Goal: Ask a question: Seek information or help from site administrators or community

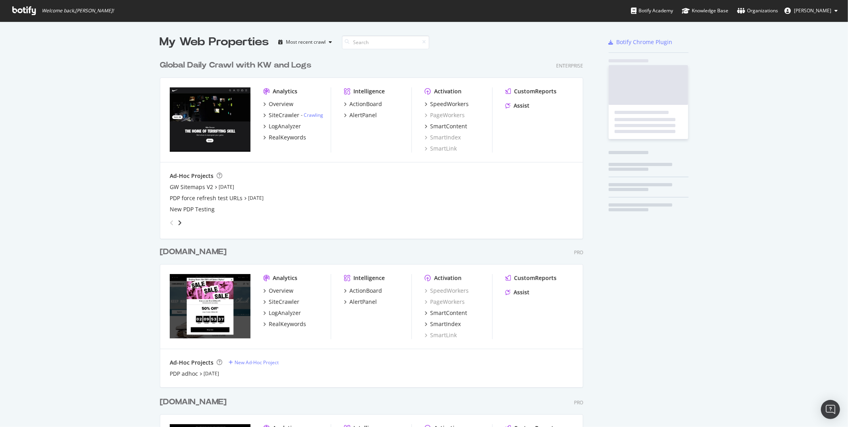
scroll to position [476, 430]
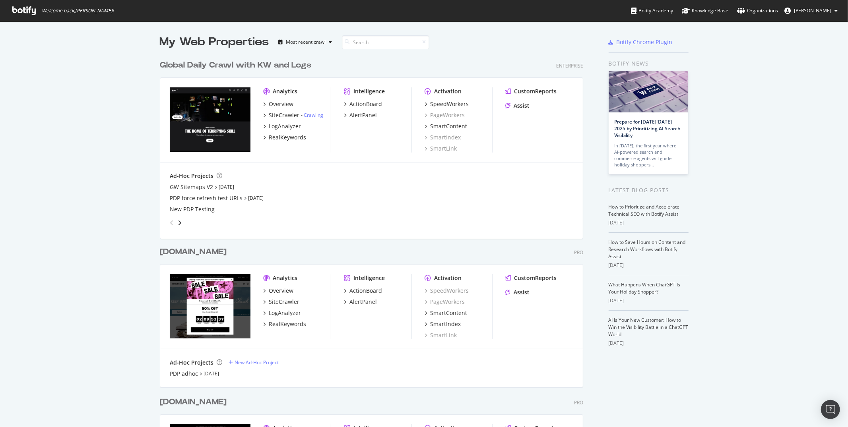
click at [217, 69] on div "Global Daily Crawl with KW and Logs" at bounding box center [235, 66] width 151 height 12
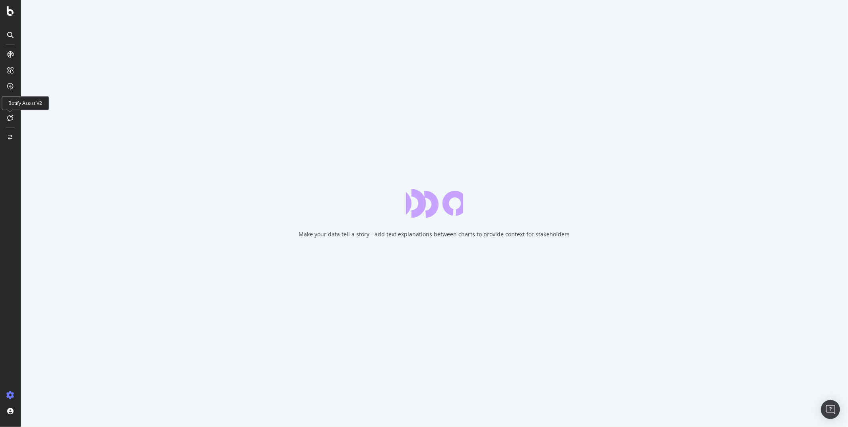
click at [10, 117] on icon at bounding box center [11, 118] width 6 height 6
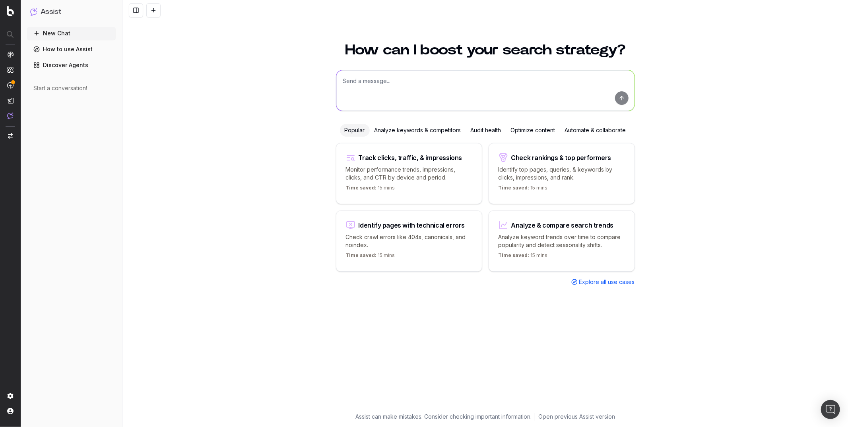
click at [532, 130] on div "Optimize content" at bounding box center [533, 130] width 54 height 13
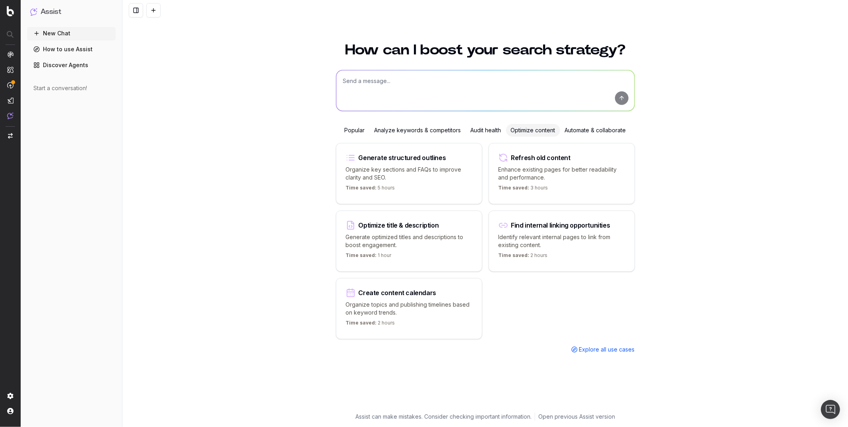
click at [515, 171] on p "Enhance existing pages for better readability and performance." at bounding box center [561, 174] width 126 height 16
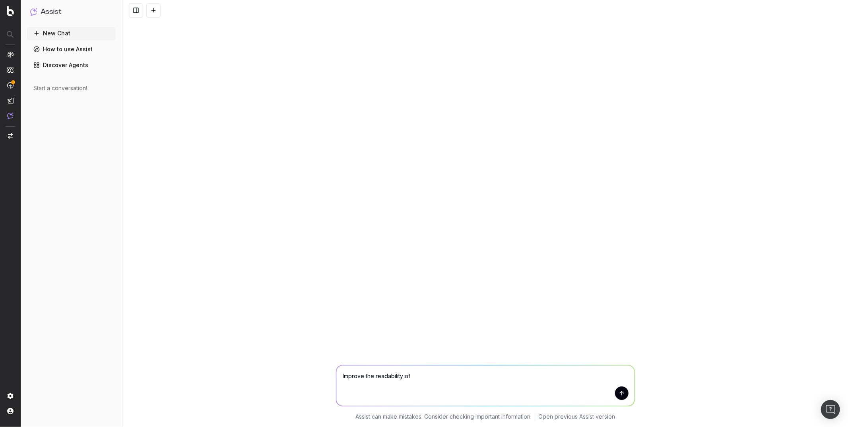
click at [423, 380] on textarea "Improve the readability of" at bounding box center [485, 386] width 298 height 41
type textarea "Improve the readability of the guide "how to clean suede shoes""
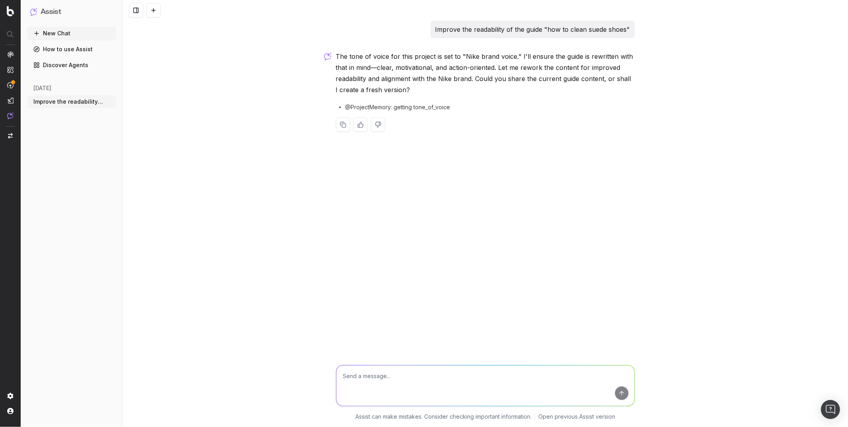
click at [578, 57] on p "The tone of voice for this project is set to "Nike brand voice." I'll ensure th…" at bounding box center [485, 73] width 299 height 45
click at [563, 66] on p "The tone of voice for this project is set to "Nike brand voice." I'll ensure th…" at bounding box center [485, 73] width 299 height 45
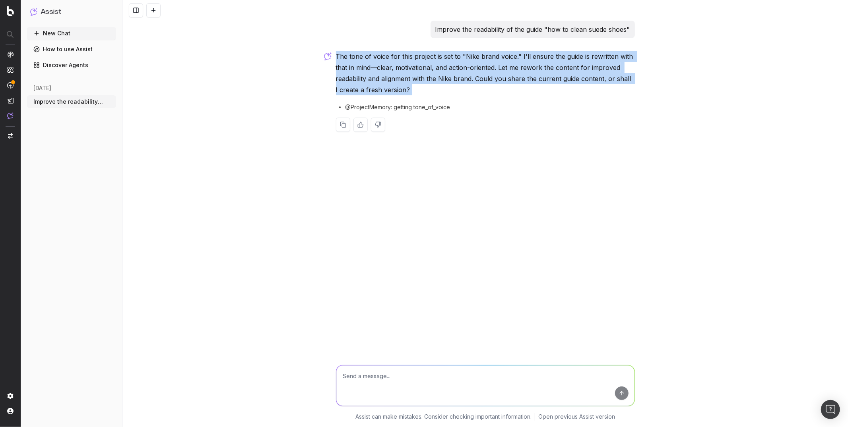
click at [531, 66] on p "The tone of voice for this project is set to "Nike brand voice." I'll ensure th…" at bounding box center [485, 73] width 299 height 45
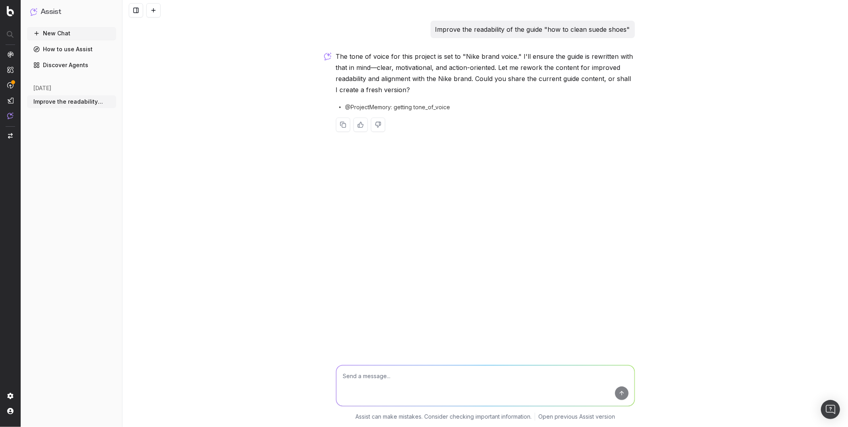
click at [531, 66] on p "The tone of voice for this project is set to "Nike brand voice." I'll ensure th…" at bounding box center [485, 73] width 299 height 45
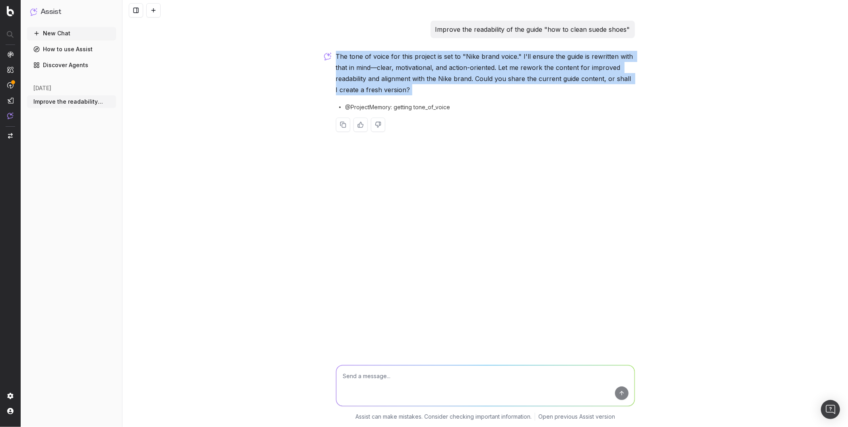
click at [517, 67] on p "The tone of voice for this project is set to "Nike brand voice." I'll ensure th…" at bounding box center [485, 73] width 299 height 45
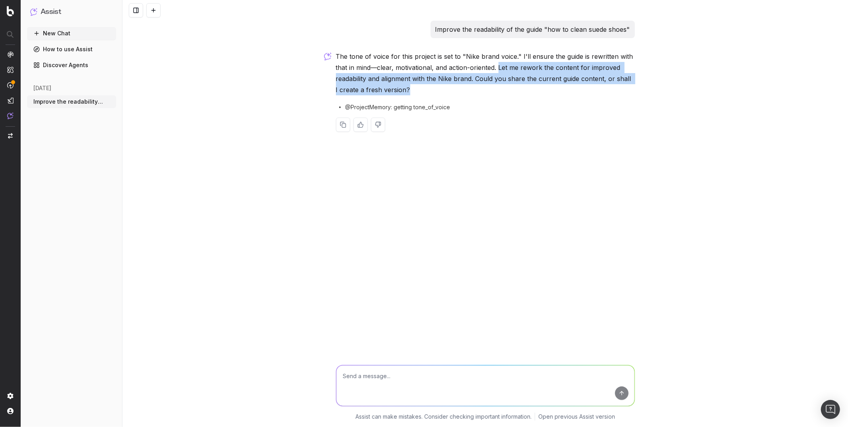
drag, startPoint x: 499, startPoint y: 68, endPoint x: 485, endPoint y: 88, distance: 24.0
click at [485, 88] on p "The tone of voice for this project is set to "Nike brand voice." I'll ensure th…" at bounding box center [485, 73] width 299 height 45
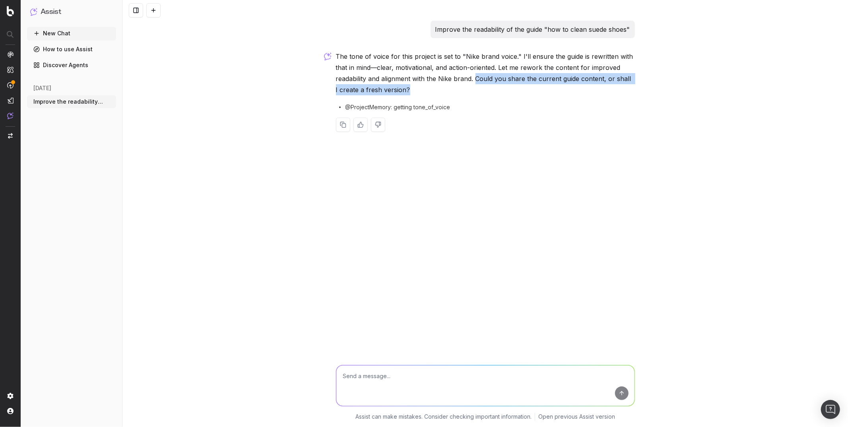
drag, startPoint x: 476, startPoint y: 81, endPoint x: 475, endPoint y: 87, distance: 6.0
click at [475, 87] on p "The tone of voice for this project is set to "Nike brand voice." I'll ensure th…" at bounding box center [485, 73] width 299 height 45
click at [356, 378] on textarea at bounding box center [485, 386] width 298 height 41
type textarea "get a fresh version"
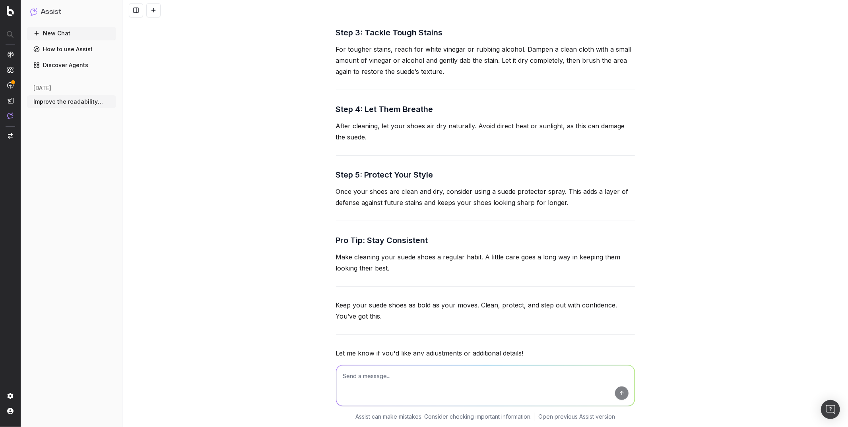
scroll to position [522, 0]
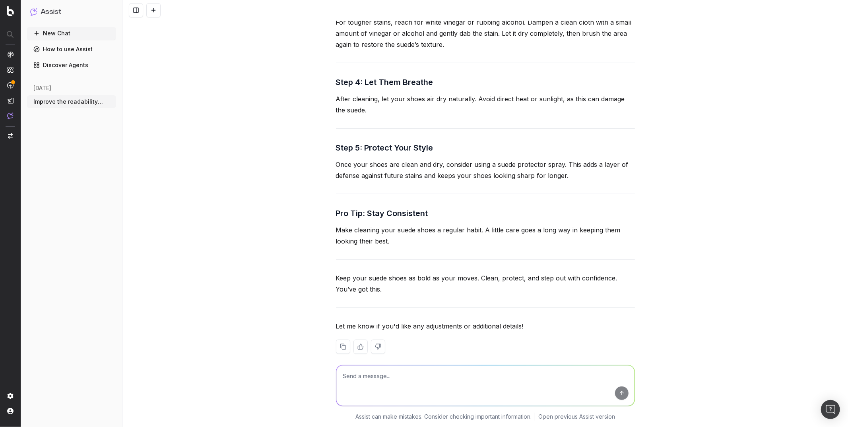
click at [412, 376] on textarea at bounding box center [485, 386] width 298 height 41
paste textarea "[URL][DOMAIN_NAME]"
type textarea "this seems less detailed than the original [URL][DOMAIN_NAME]"
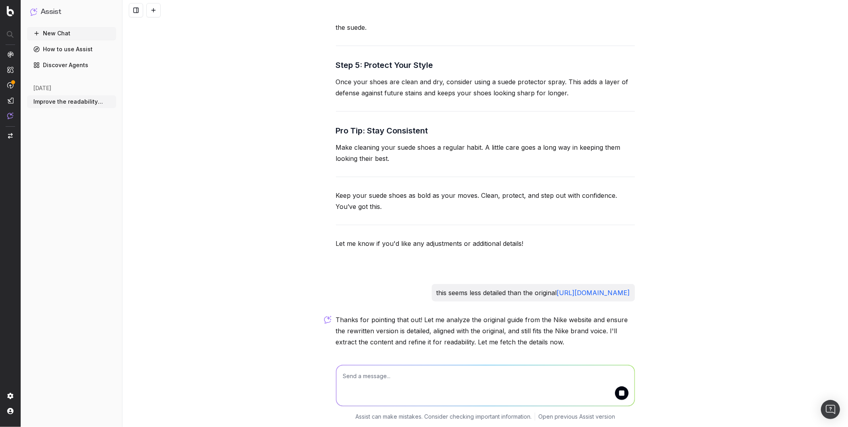
scroll to position [613, 0]
